Goal: Register for event/course

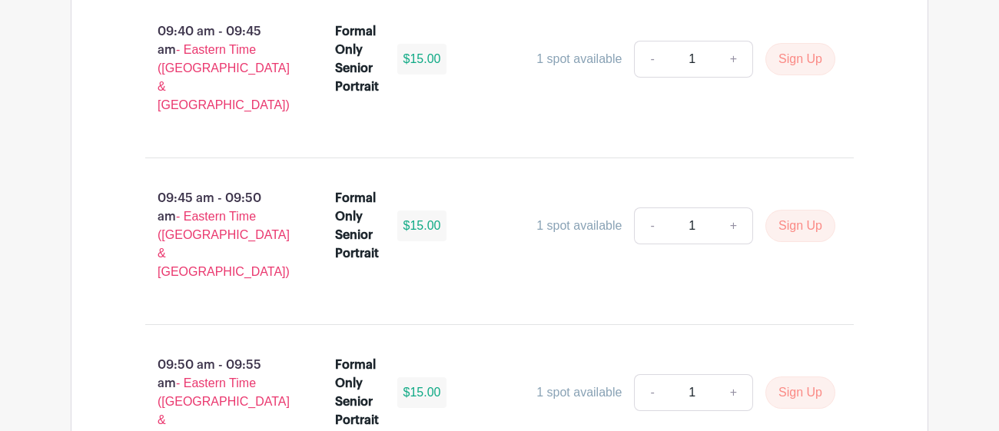
scroll to position [4495, 0]
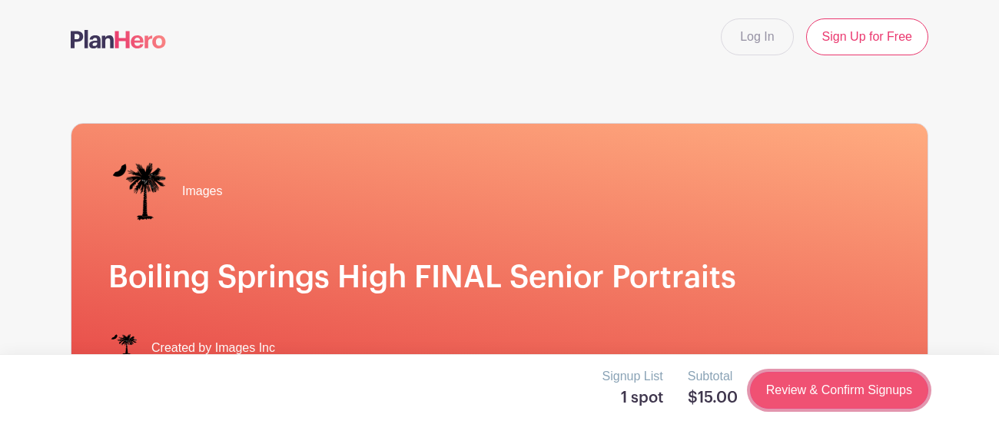
click at [904, 405] on link "Review & Confirm Signups" at bounding box center [839, 390] width 178 height 37
click at [915, 395] on link "Review & Confirm Signups" at bounding box center [839, 390] width 178 height 37
click at [903, 395] on link "Review & Confirm Signups" at bounding box center [839, 390] width 178 height 37
click at [874, 391] on link "Review & Confirm Signups" at bounding box center [839, 390] width 178 height 37
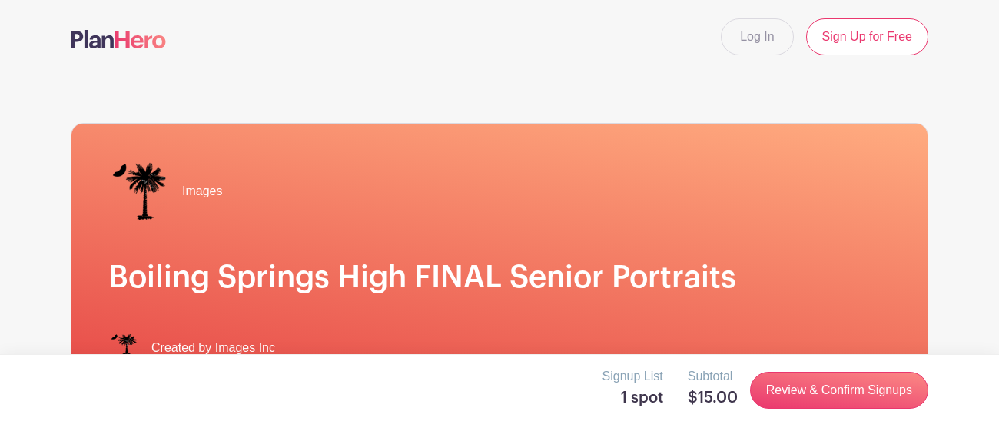
click at [909, 417] on div "Signup List 1 spot Subtotal $15.00 Review & Confirm Signups" at bounding box center [499, 392] width 999 height 77
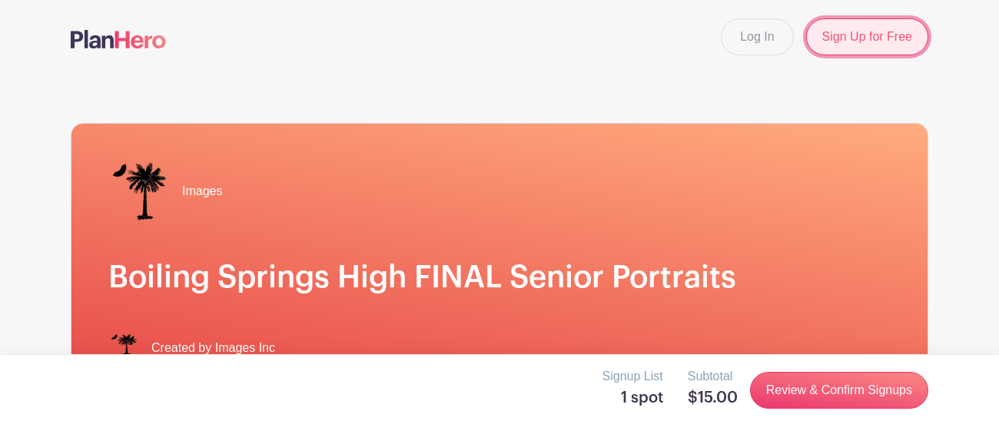
click at [894, 51] on link "Sign Up for Free" at bounding box center [867, 36] width 122 height 37
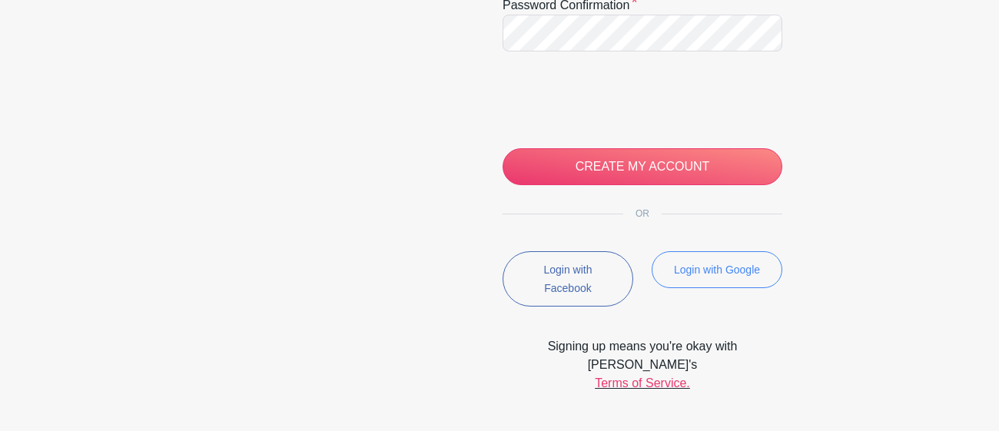
scroll to position [496, 0]
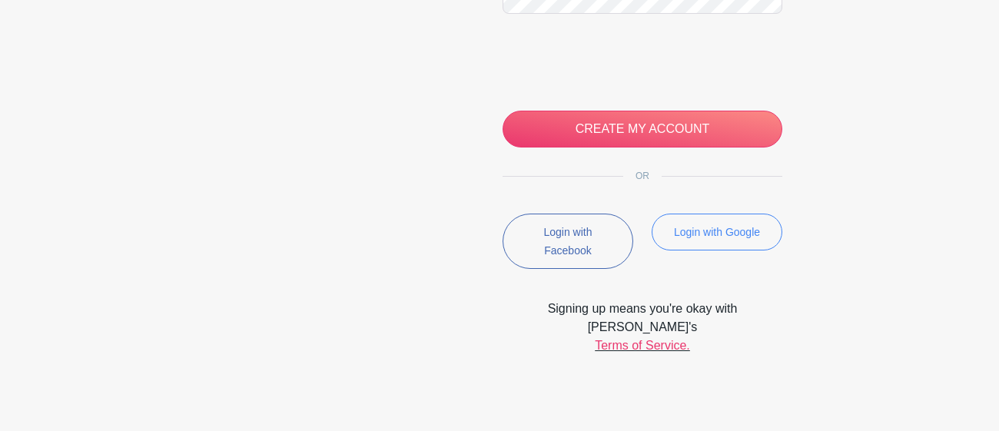
type input "Damionbyrd14@icloud.com"
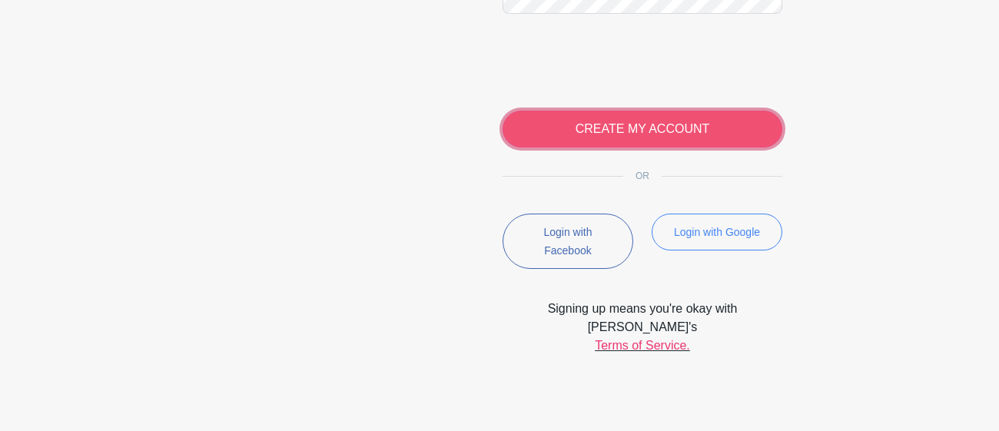
click at [713, 140] on input "CREATE MY ACCOUNT" at bounding box center [642, 129] width 280 height 37
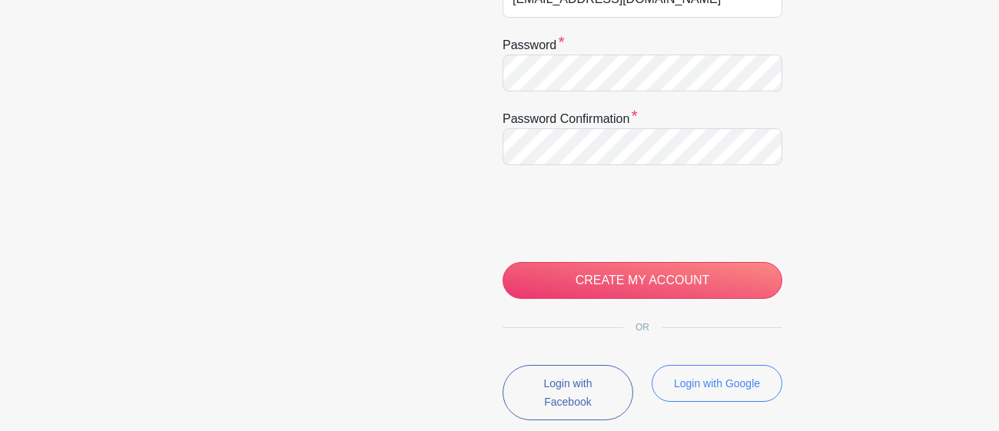
scroll to position [384, 0]
